Goal: Transaction & Acquisition: Purchase product/service

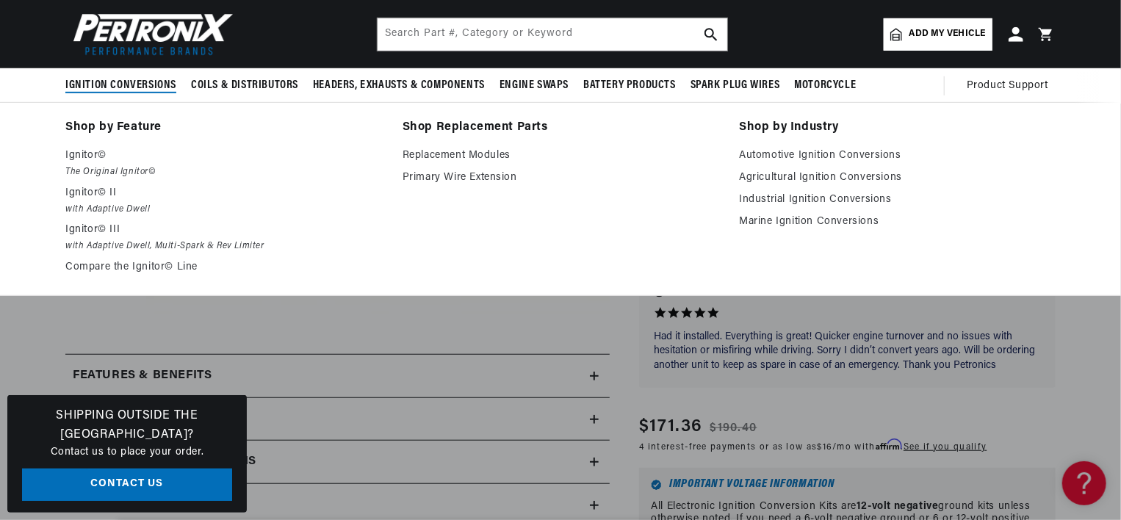
scroll to position [0, 785]
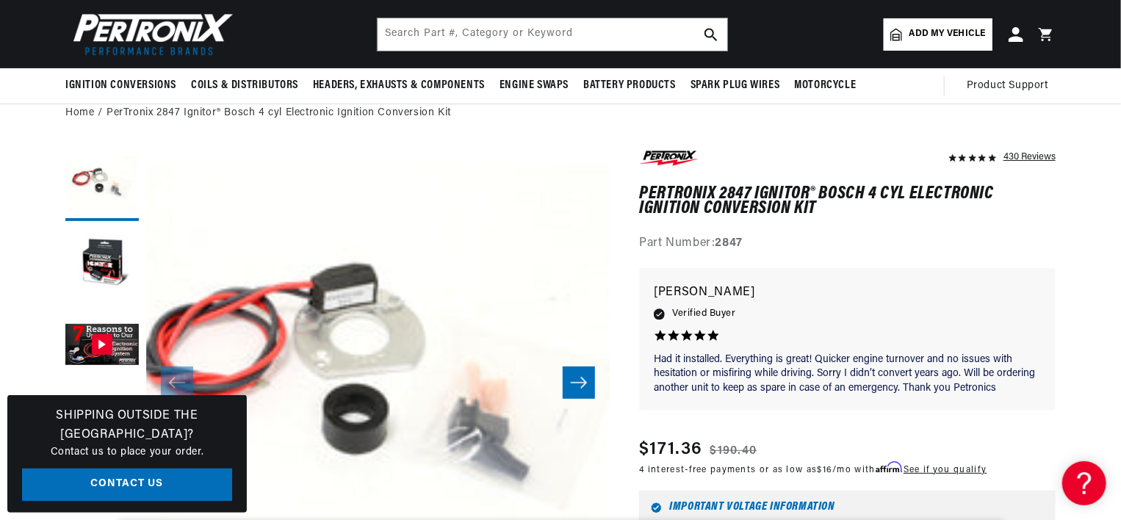
scroll to position [0, 115]
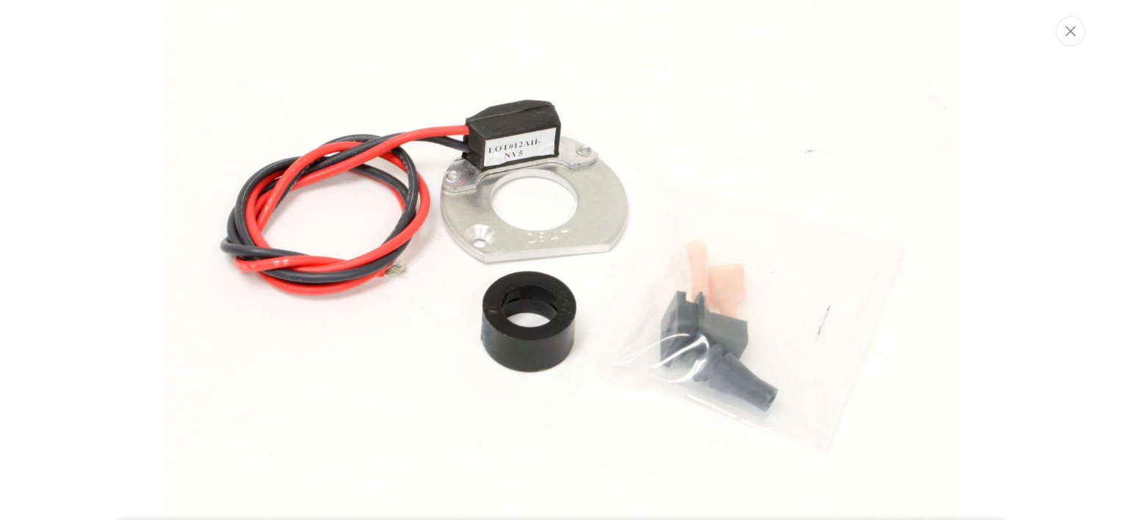
scroll to position [151, 0]
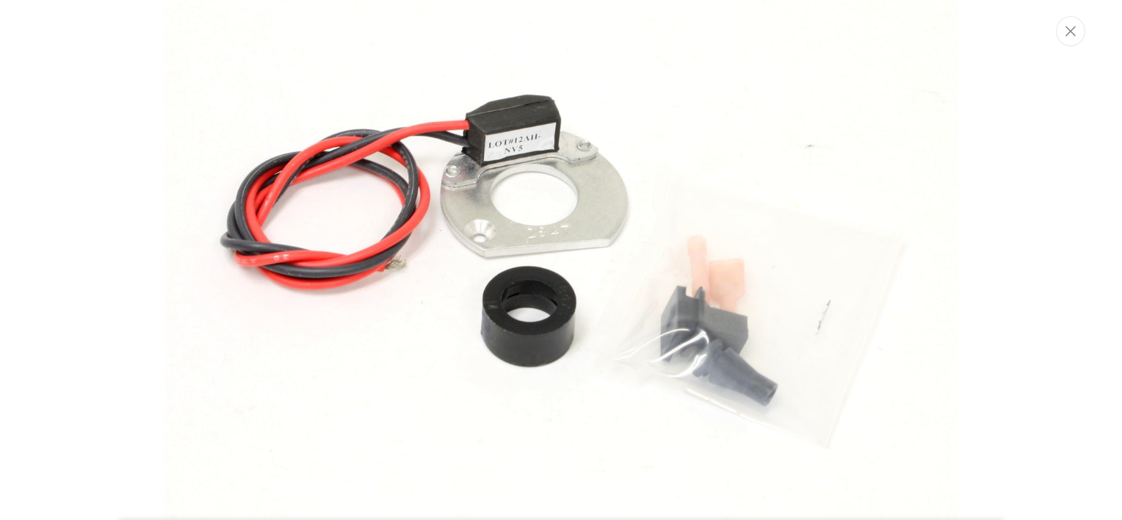
click at [791, 262] on img "Media gallery" at bounding box center [561, 259] width 793 height 793
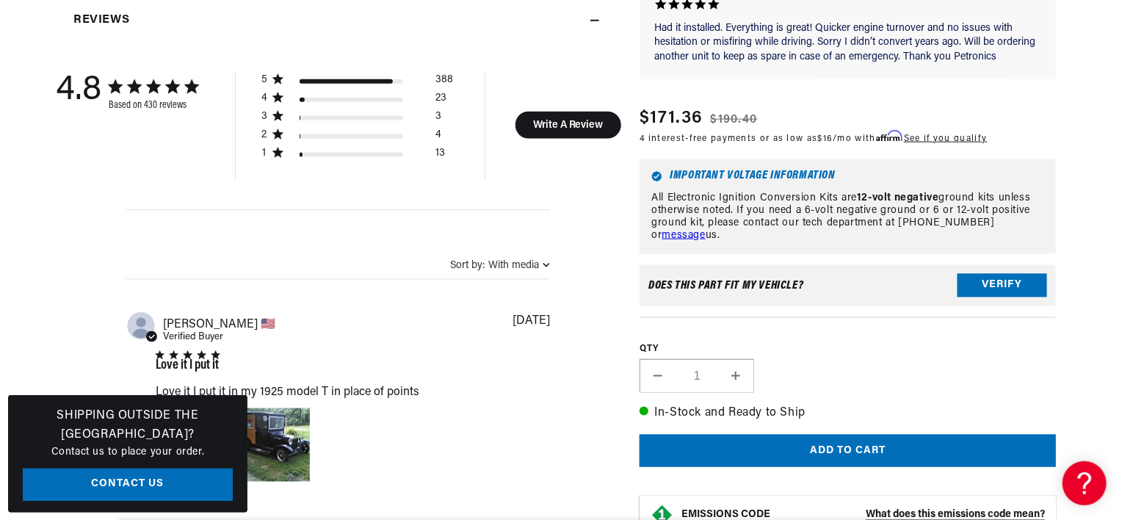
scroll to position [0, 785]
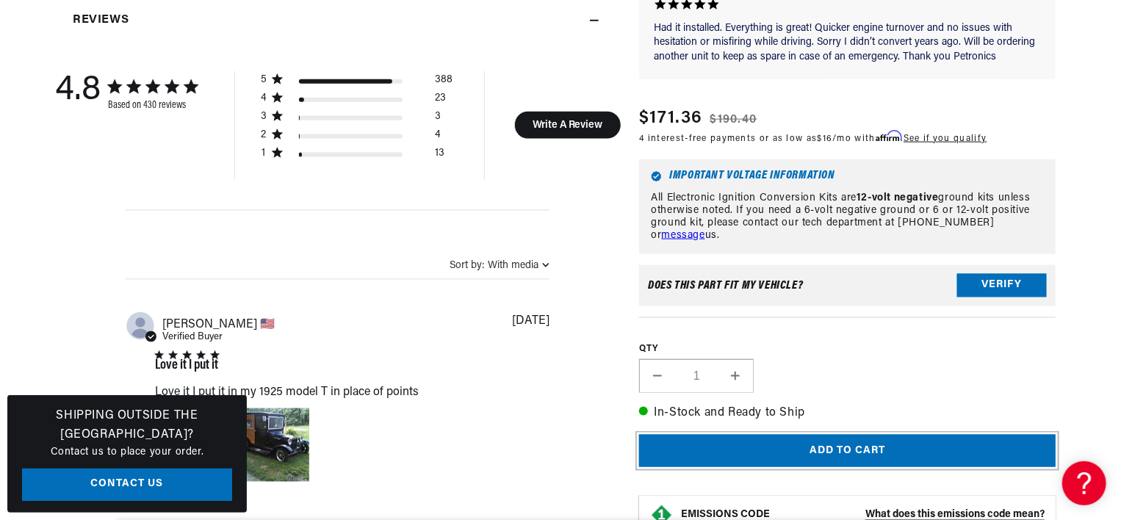
click at [842, 435] on button "Add to cart" at bounding box center [847, 451] width 417 height 33
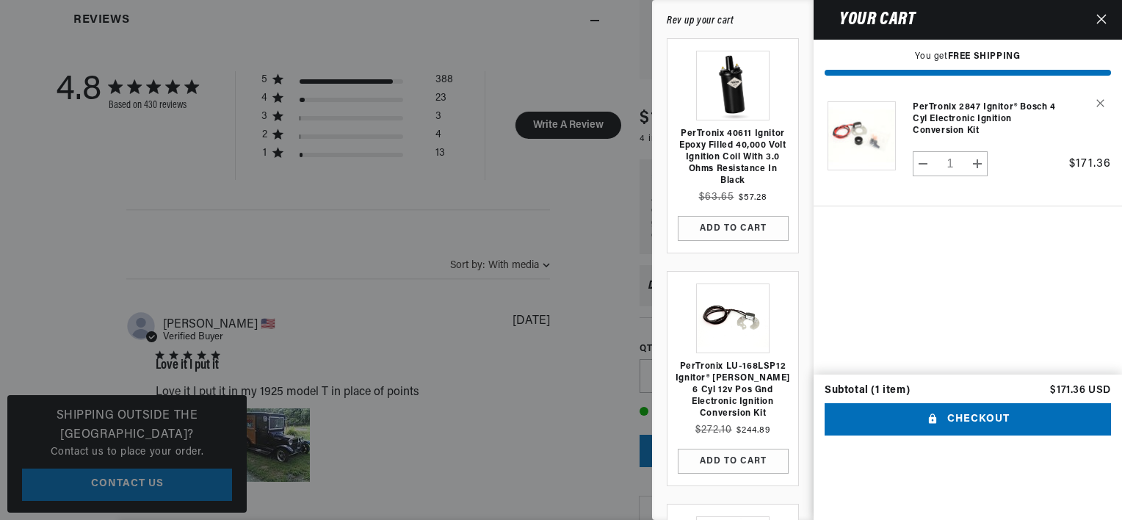
scroll to position [0, 1571]
click at [962, 436] on button "Checkout" at bounding box center [968, 419] width 286 height 33
